Goal: Task Accomplishment & Management: Manage account settings

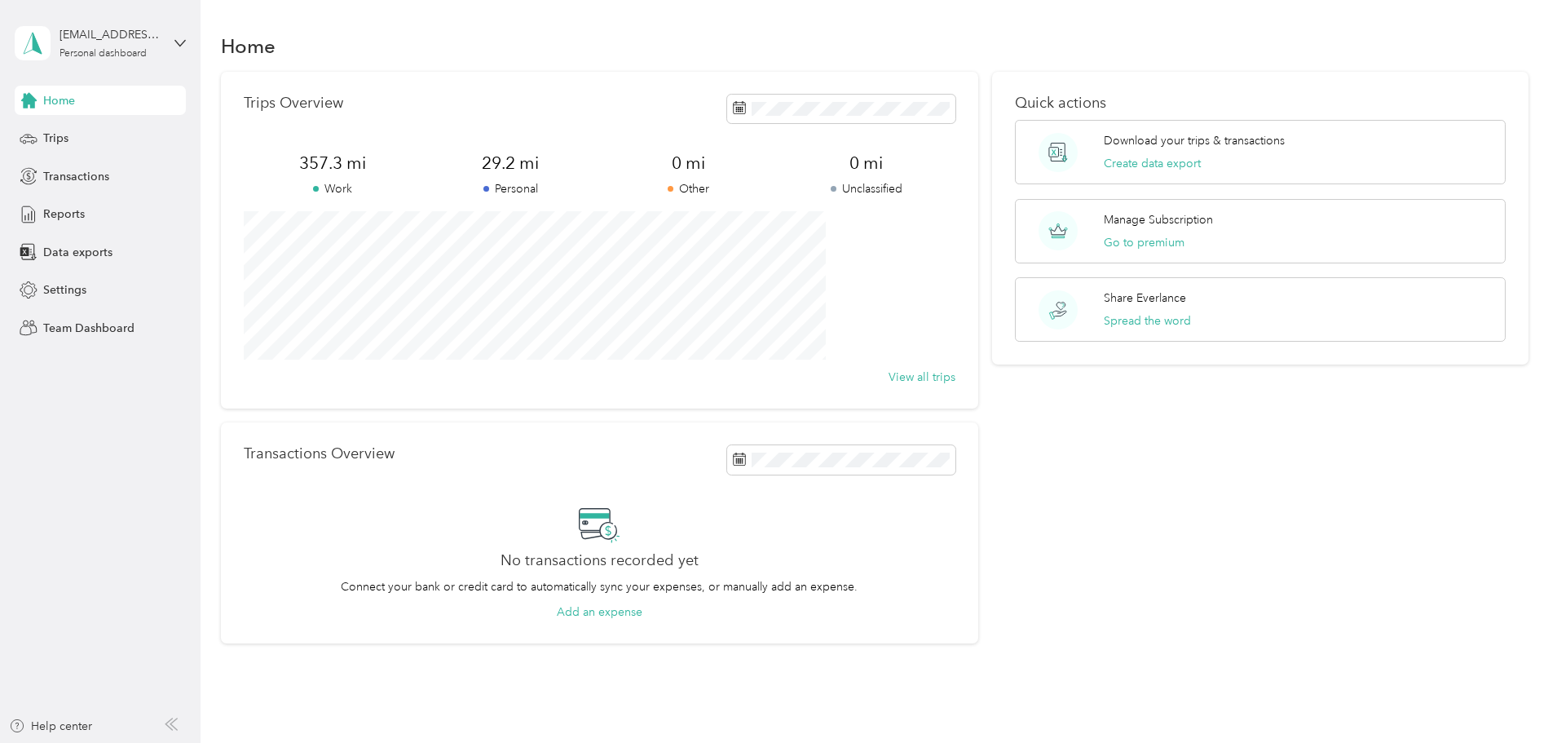
click at [95, 98] on div "Home" at bounding box center [100, 100] width 171 height 29
click at [60, 106] on span "Home" at bounding box center [59, 100] width 32 height 17
click at [65, 138] on span "Trips" at bounding box center [55, 138] width 25 height 17
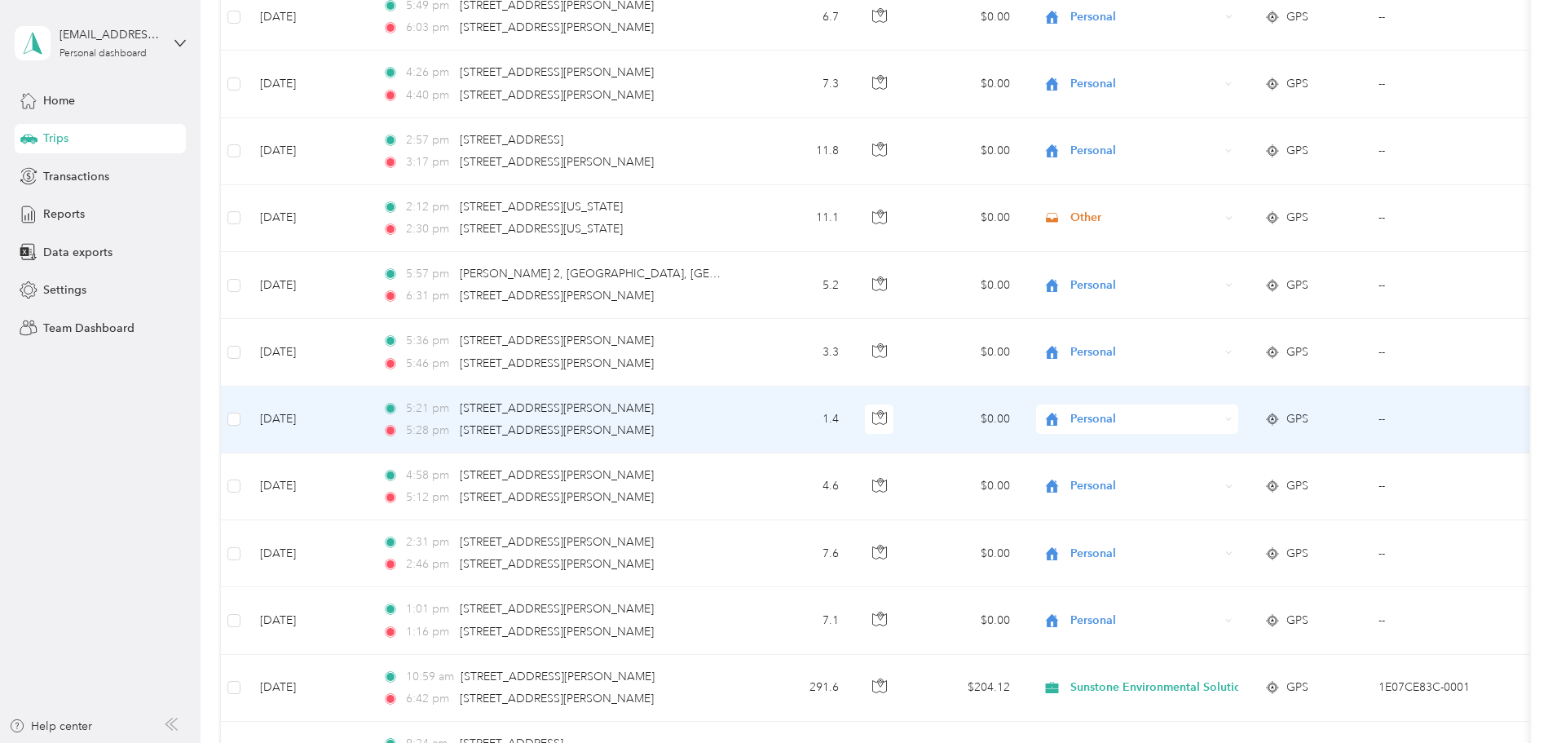
scroll to position [326, 0]
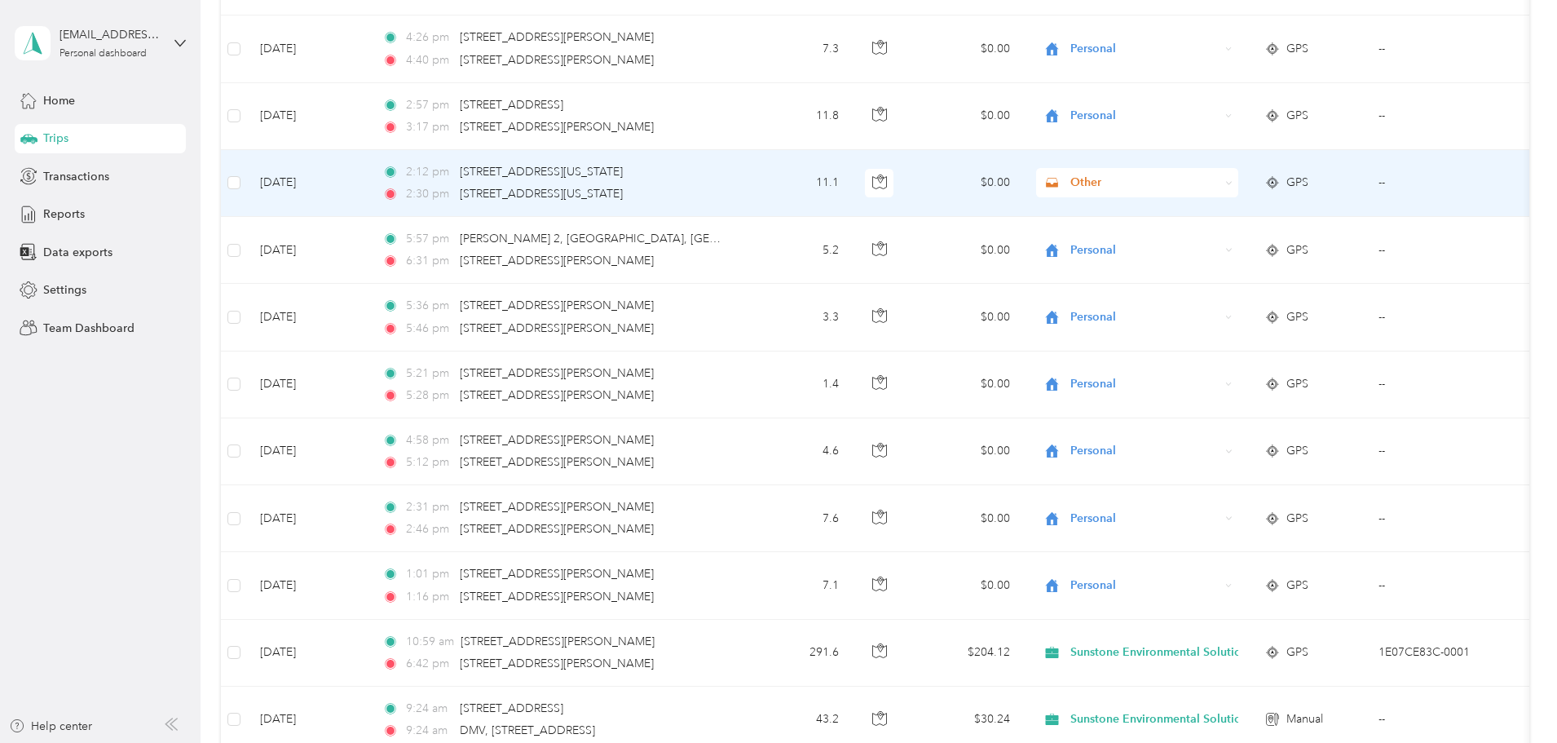
click at [1201, 195] on div "Other" at bounding box center [1137, 182] width 202 height 29
click at [1210, 243] on span "Personal" at bounding box center [1276, 241] width 183 height 17
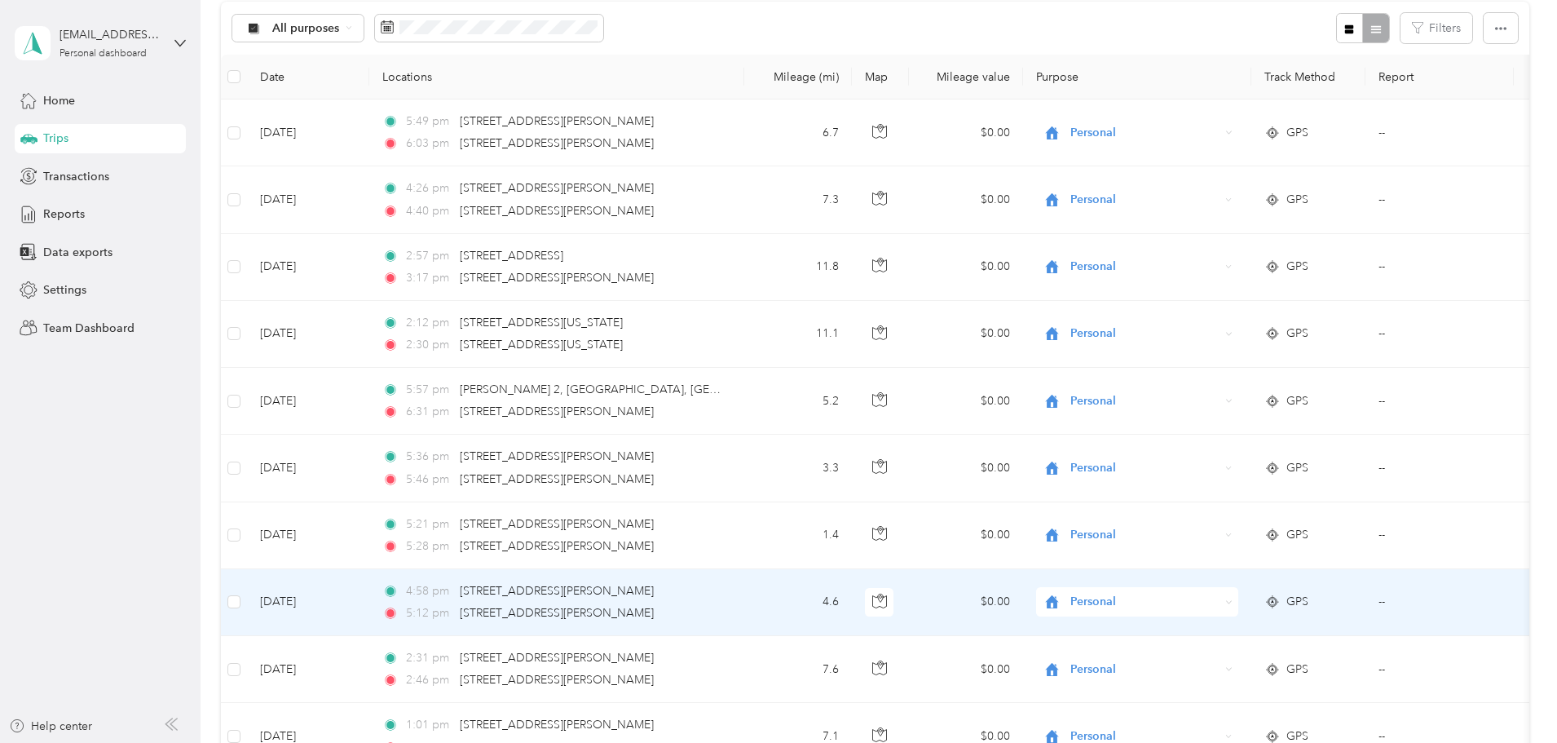
scroll to position [0, 0]
